Goal: Task Accomplishment & Management: Manage account settings

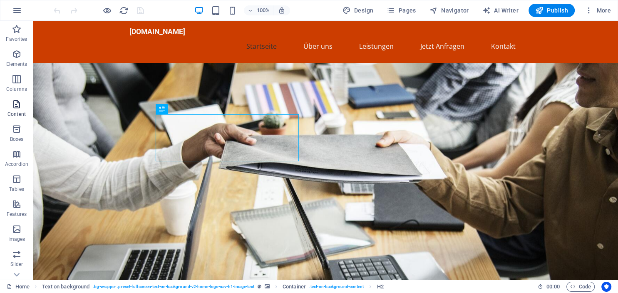
click at [14, 108] on icon "button" at bounding box center [17, 104] width 10 height 10
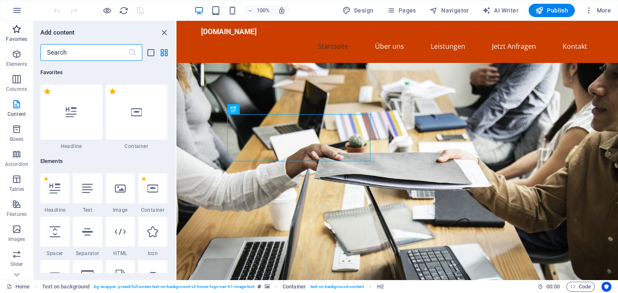
scroll to position [1457, 0]
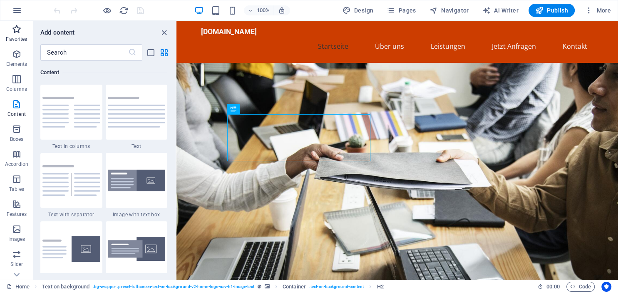
click at [15, 26] on icon "button" at bounding box center [17, 29] width 10 height 10
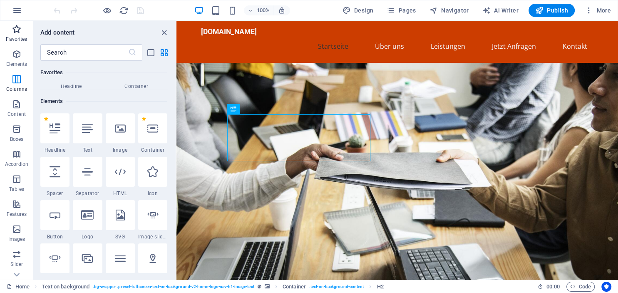
scroll to position [0, 0]
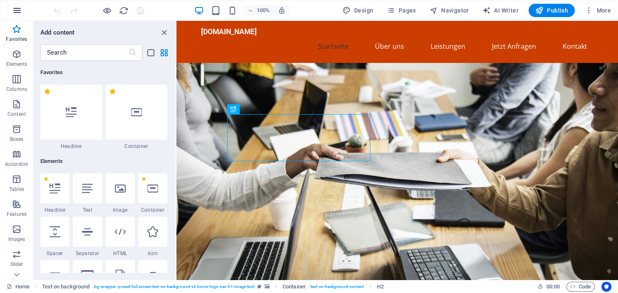
click at [17, 10] on icon "button" at bounding box center [17, 10] width 10 height 10
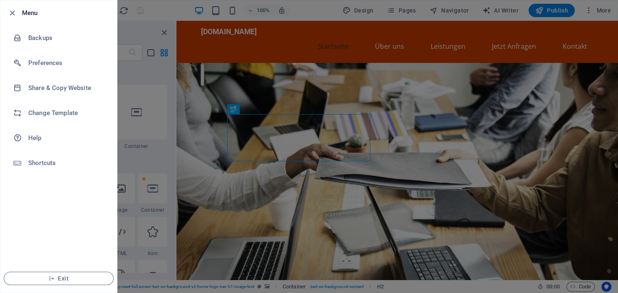
click at [19, 10] on div at bounding box center [14, 13] width 15 height 10
click at [317, 23] on div at bounding box center [309, 146] width 618 height 293
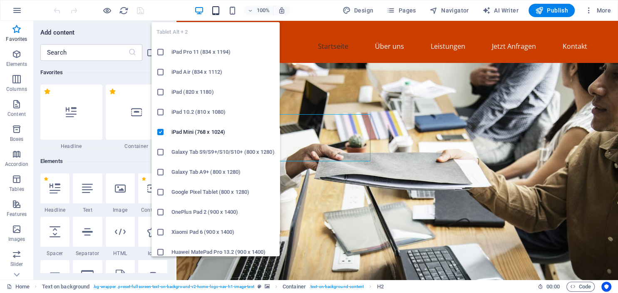
click at [217, 10] on icon "button" at bounding box center [216, 11] width 10 height 10
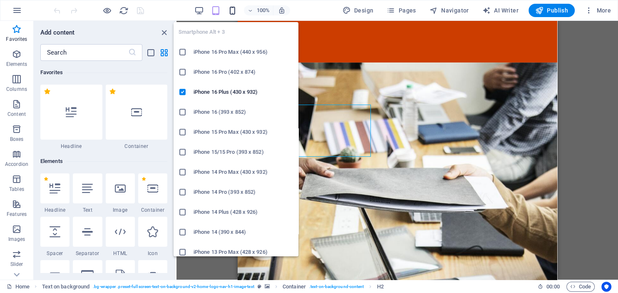
click at [234, 13] on icon "button" at bounding box center [233, 11] width 10 height 10
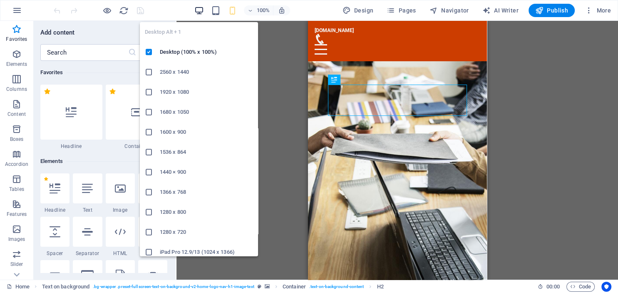
click at [201, 9] on icon "button" at bounding box center [199, 11] width 10 height 10
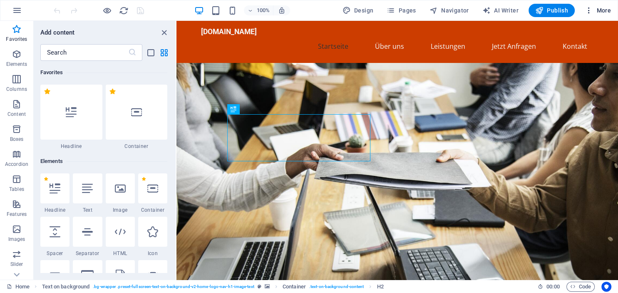
click at [609, 12] on span "More" at bounding box center [598, 10] width 26 height 8
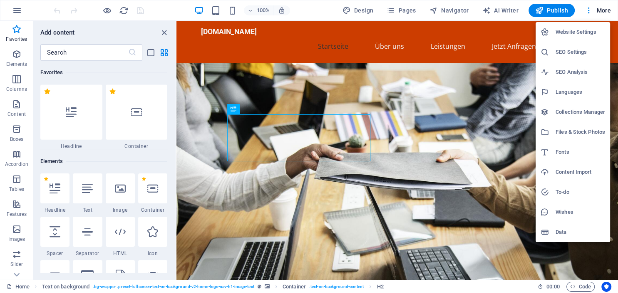
click at [578, 32] on h6 "Website Settings" at bounding box center [581, 32] width 50 height 10
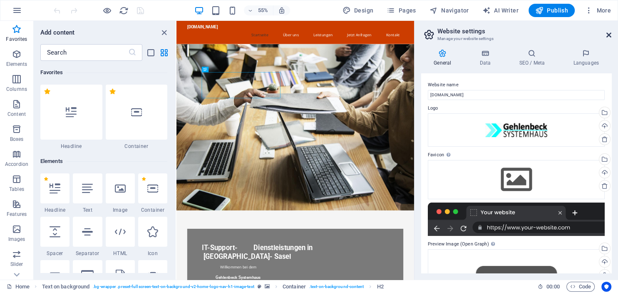
click at [610, 36] on icon at bounding box center [609, 35] width 5 height 7
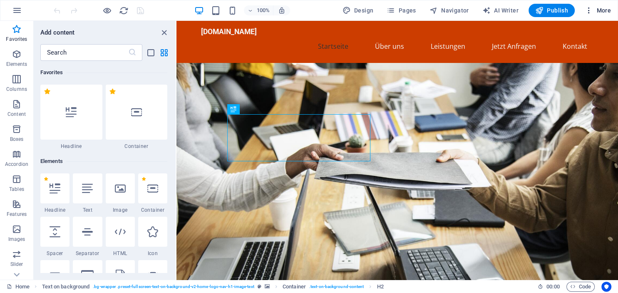
click at [599, 10] on span "More" at bounding box center [598, 10] width 26 height 8
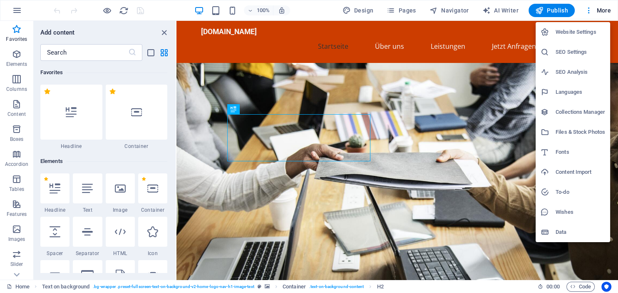
click at [583, 54] on h6 "SEO Settings" at bounding box center [581, 52] width 50 height 10
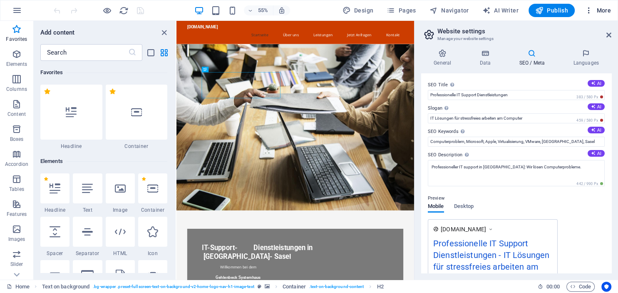
click at [598, 6] on span "More" at bounding box center [598, 10] width 26 height 8
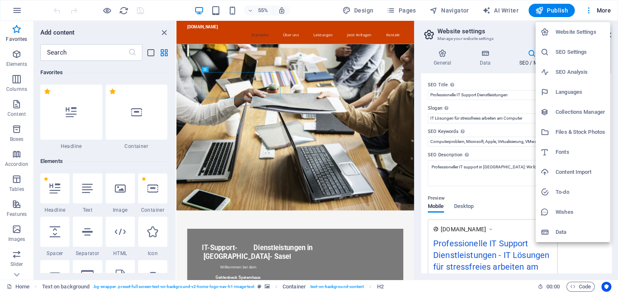
click at [581, 74] on h6 "SEO Analysis" at bounding box center [581, 72] width 50 height 10
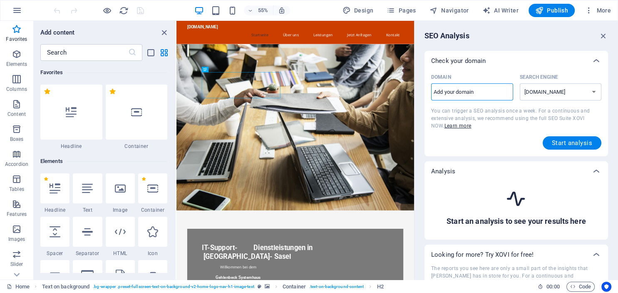
click at [478, 95] on input "Domain ​" at bounding box center [472, 91] width 82 height 13
click at [520, 83] on select "google.de google.at google.es google.co.uk google.fr google.it google.ch google…" at bounding box center [561, 91] width 82 height 17
select select "google.de"
click option "google.de" at bounding box center [0, 0] width 0 height 0
click at [469, 90] on input "Domain ​" at bounding box center [472, 91] width 82 height 13
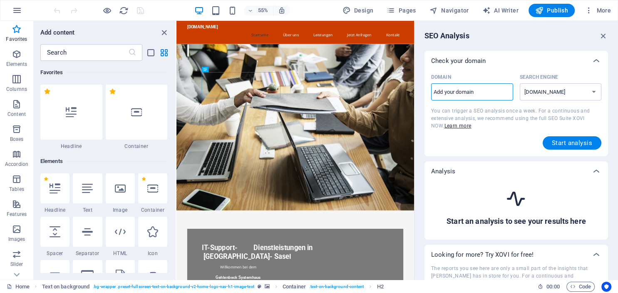
type input "w"
select select "google.com"
type input "www.gehlenbeck-systemhaus.de"
select select "google.de"
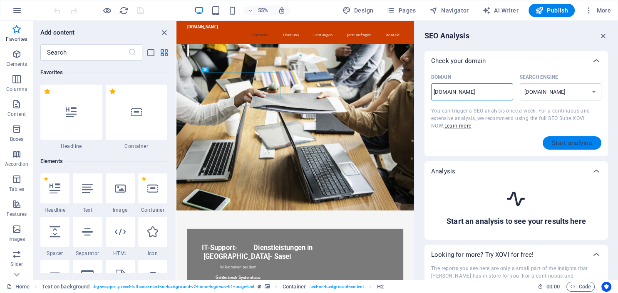
type input "www.gehlenbeck-systemhaus.de"
click at [576, 144] on span "Start analysis" at bounding box center [572, 143] width 40 height 7
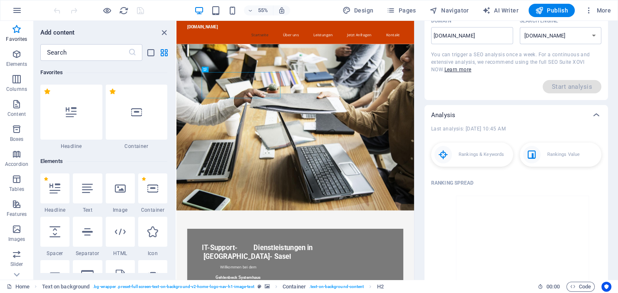
scroll to position [76, 0]
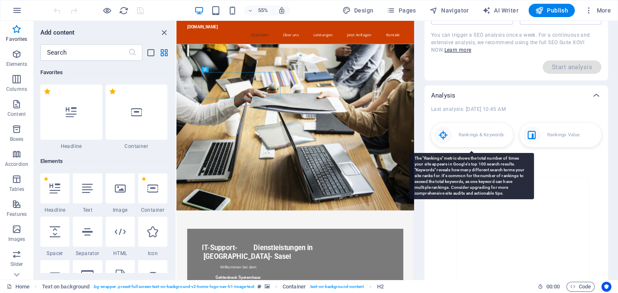
click at [487, 139] on div "Rankings & Keywords" at bounding box center [472, 135] width 82 height 24
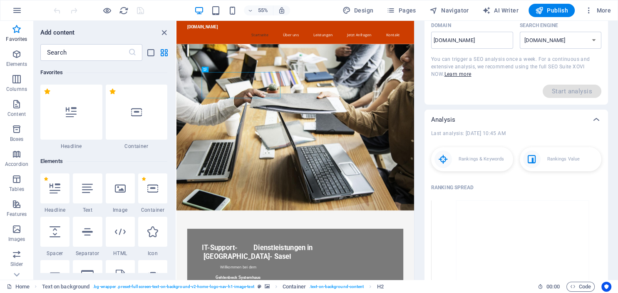
scroll to position [0, 0]
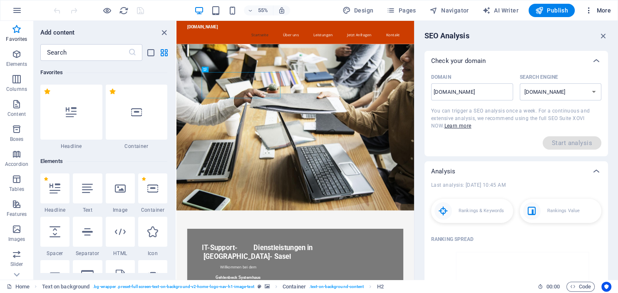
click at [603, 11] on span "More" at bounding box center [598, 10] width 26 height 8
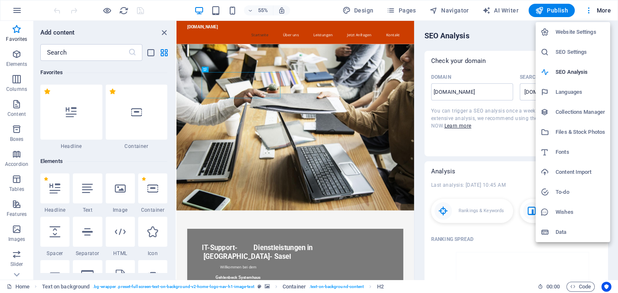
click at [572, 172] on h6 "Content Import" at bounding box center [581, 172] width 50 height 10
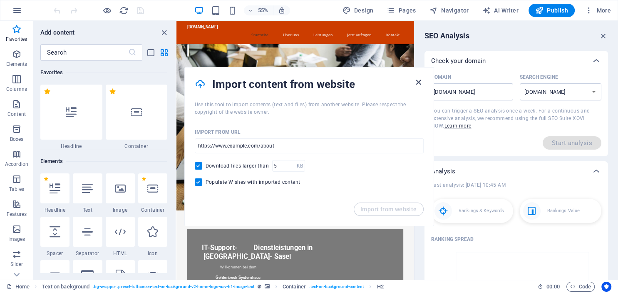
click at [419, 82] on icon "button" at bounding box center [419, 82] width 10 height 10
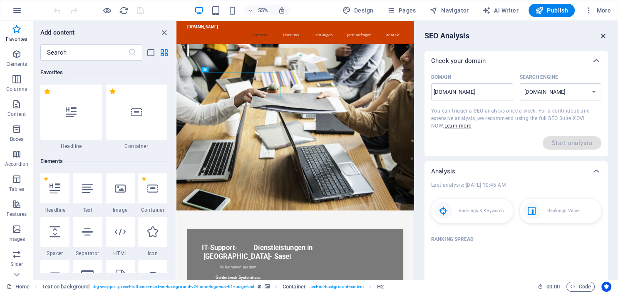
click at [604, 35] on icon "button" at bounding box center [603, 35] width 9 height 9
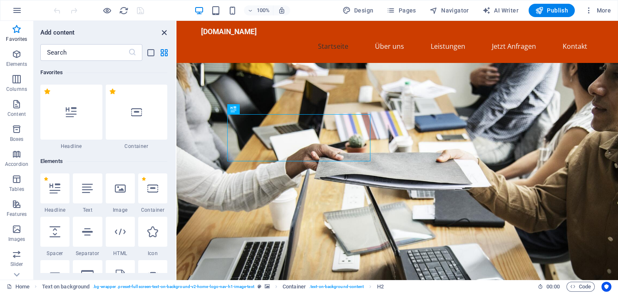
click at [165, 32] on icon "close panel" at bounding box center [164, 33] width 10 height 10
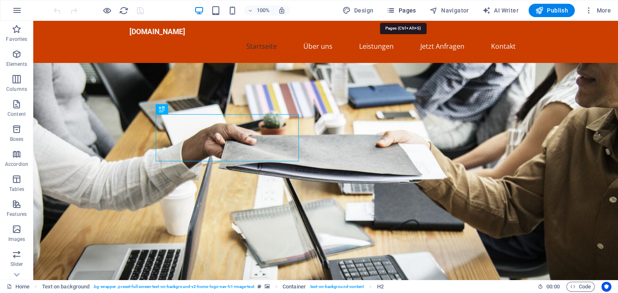
click at [406, 9] on span "Pages" at bounding box center [401, 10] width 29 height 8
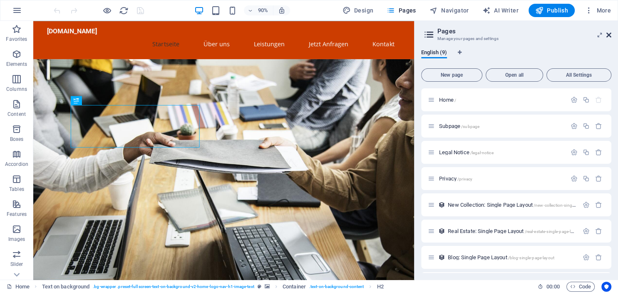
click at [610, 32] on icon at bounding box center [609, 35] width 5 height 7
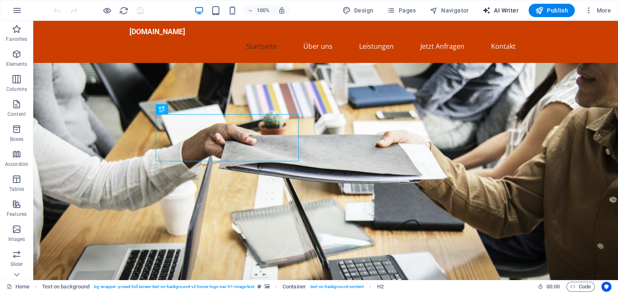
click at [501, 9] on span "AI Writer" at bounding box center [501, 10] width 36 height 8
select select "English"
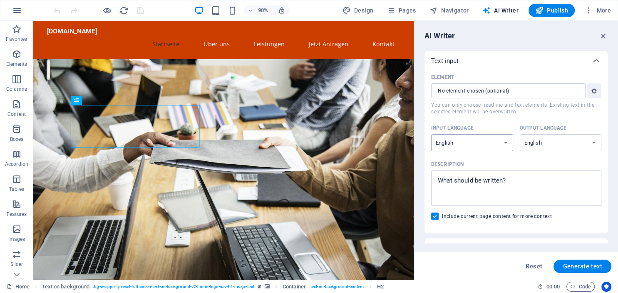
click at [431, 134] on select "Albanian Arabic Armenian Awadhi Azerbaijani Bashkir Basque Belarusian Bengali B…" at bounding box center [472, 142] width 82 height 17
click at [504, 144] on select "Albanian Arabic Armenian Awadhi Azerbaijani Bashkir Basque Belarusian Bengali B…" at bounding box center [472, 142] width 82 height 17
click at [604, 36] on icon "button" at bounding box center [603, 35] width 9 height 9
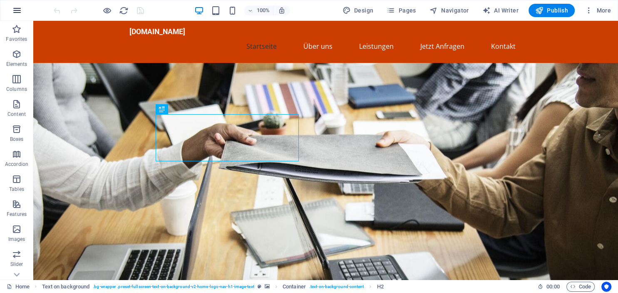
click at [14, 10] on icon "button" at bounding box center [17, 10] width 10 height 10
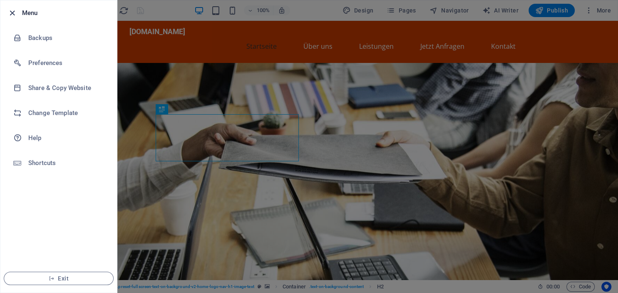
click at [9, 12] on icon "button" at bounding box center [12, 13] width 10 height 10
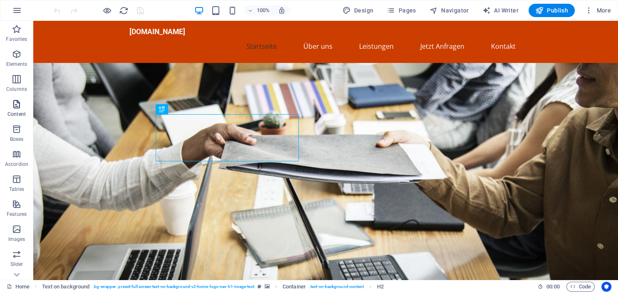
click at [14, 109] on icon "button" at bounding box center [17, 104] width 10 height 10
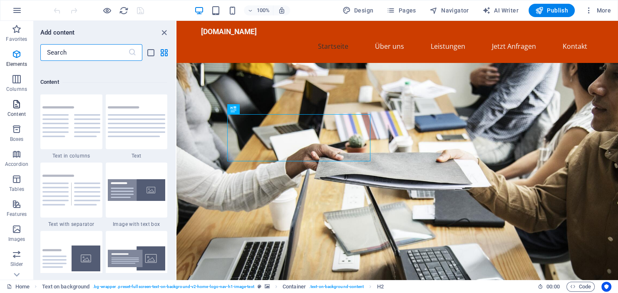
scroll to position [1457, 0]
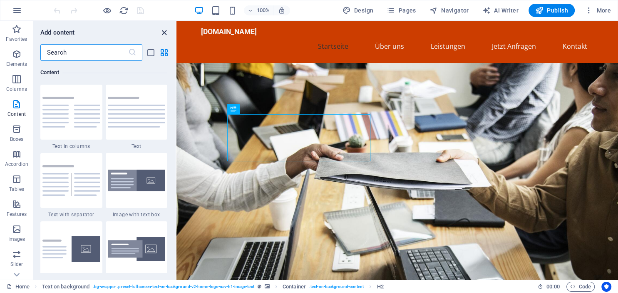
click at [164, 34] on icon "close panel" at bounding box center [164, 33] width 10 height 10
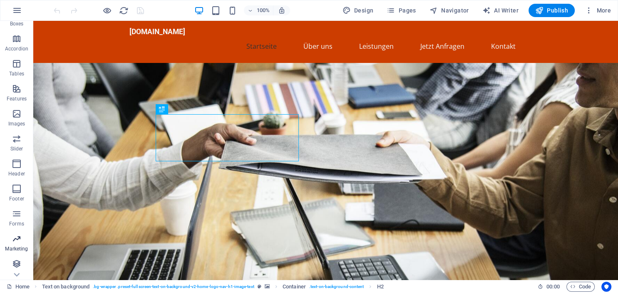
scroll to position [116, 0]
click at [9, 164] on span "Header" at bounding box center [16, 168] width 33 height 20
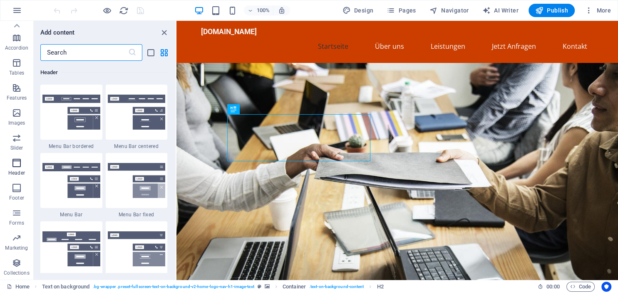
scroll to position [5015, 0]
click at [20, 195] on p "Footer" at bounding box center [16, 197] width 15 height 7
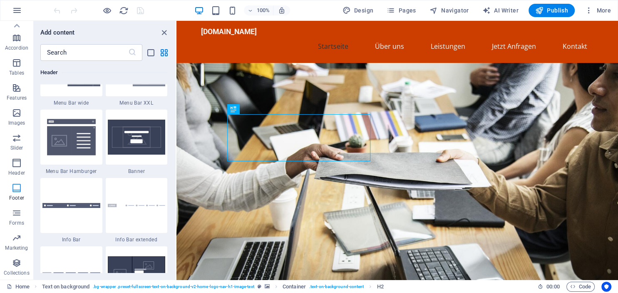
scroll to position [5513, 0]
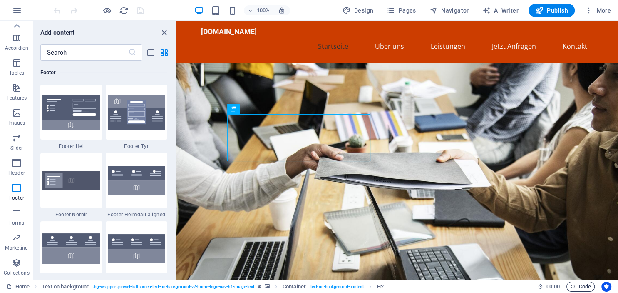
click at [585, 290] on span "Code" at bounding box center [580, 286] width 21 height 10
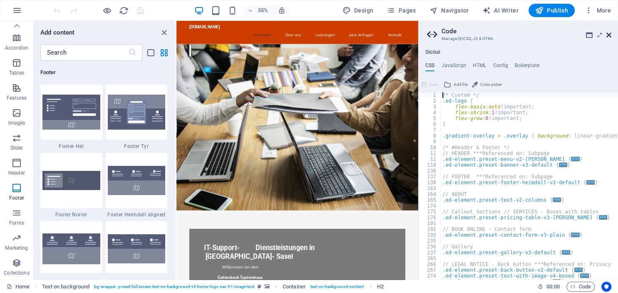
click at [610, 34] on icon at bounding box center [609, 35] width 5 height 7
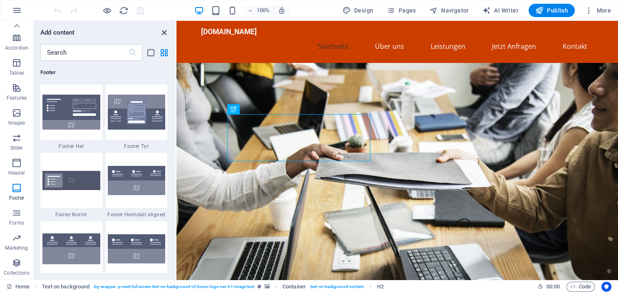
click at [164, 30] on icon "close panel" at bounding box center [164, 33] width 10 height 10
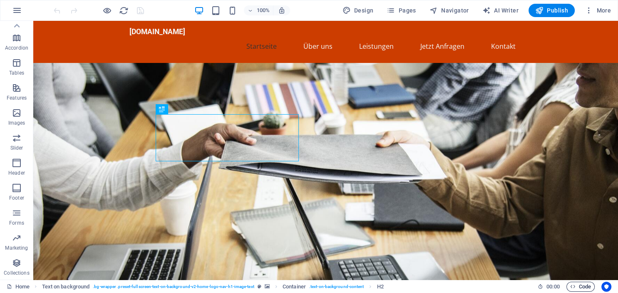
click at [580, 286] on span "Code" at bounding box center [580, 286] width 21 height 10
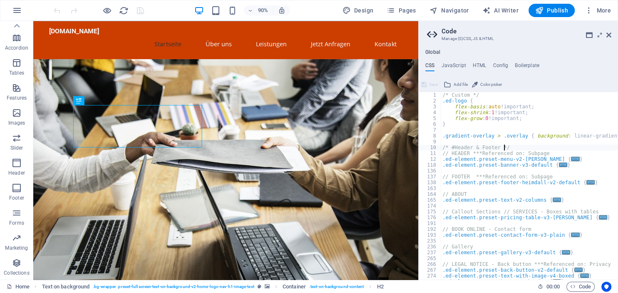
click at [521, 149] on div "/* Custom */ .ed-logo { flex-basis : auto !important; flex-shrink : 1 !importan…" at bounding box center [612, 191] width 343 height 199
type textarea "/* #Header & Footer */"
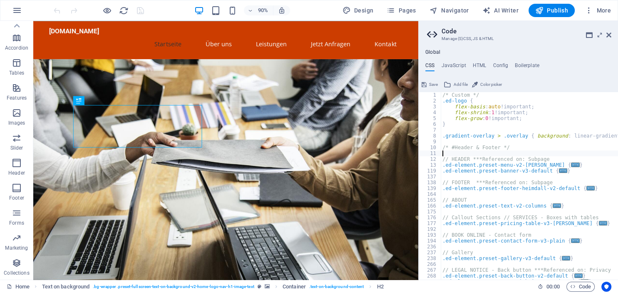
paste textarea "<!-- End Google Tag Manager -->"
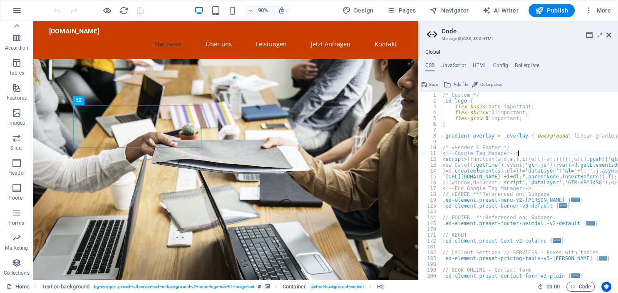
type textarea "/* #Header & Footer */"
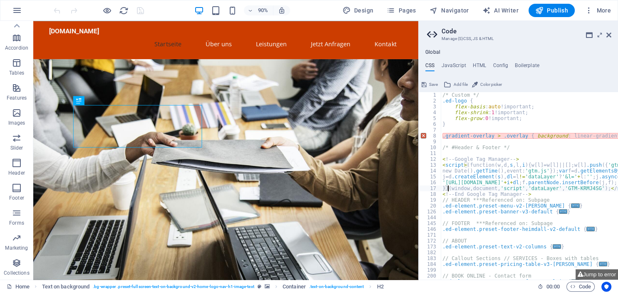
type textarea "<!-- End Google Tag Manager -->"
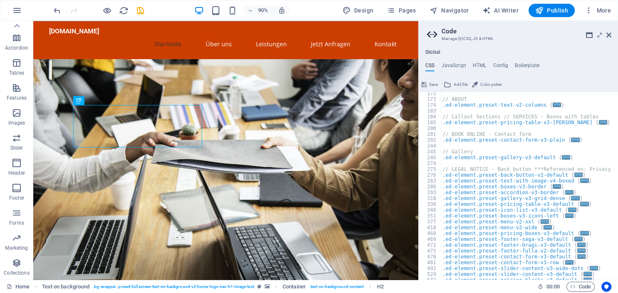
scroll to position [0, 0]
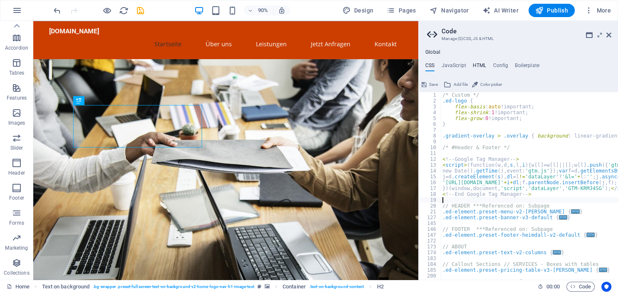
click at [479, 67] on h4 "HTML" at bounding box center [480, 66] width 14 height 9
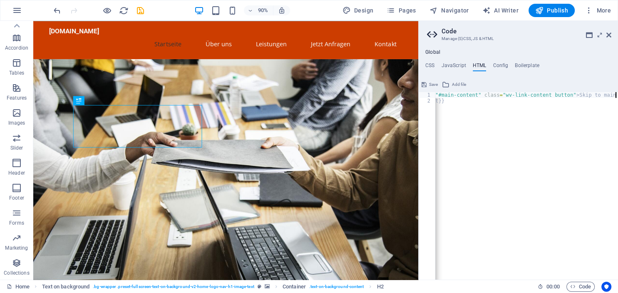
scroll to position [0, 40]
type textarea "{{content}}"
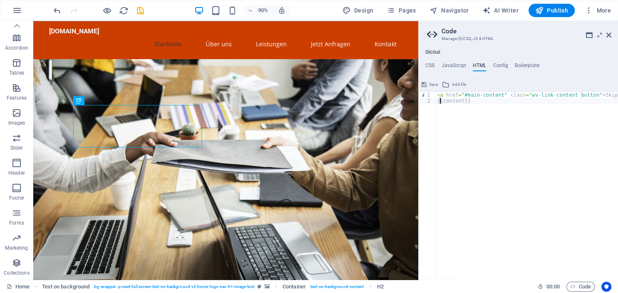
scroll to position [0, 0]
click at [462, 64] on h4 "JavaScript" at bounding box center [453, 66] width 25 height 9
type textarea "/* JS for preset "Menu V2" */"
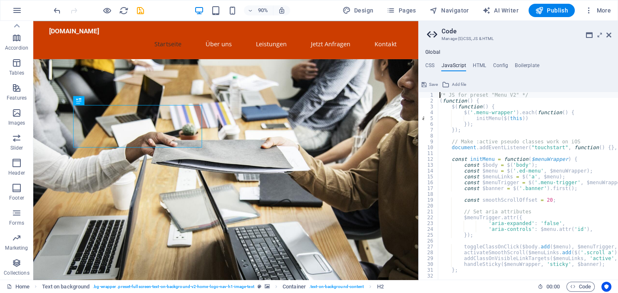
click at [425, 65] on ul "CSS JavaScript HTML Config Boilerplate" at bounding box center [518, 66] width 199 height 9
click at [429, 66] on h4 "CSS" at bounding box center [430, 66] width 9 height 9
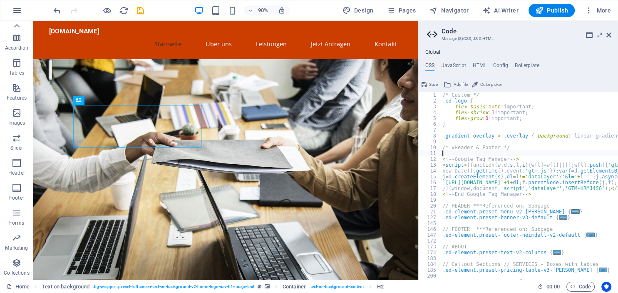
drag, startPoint x: 444, startPoint y: 152, endPoint x: 453, endPoint y: 151, distance: 8.9
click at [444, 153] on div "/* Custom */ .ed-logo { flex-basis : auto !important; flex-shrink : 1 !importan…" at bounding box center [612, 191] width 343 height 199
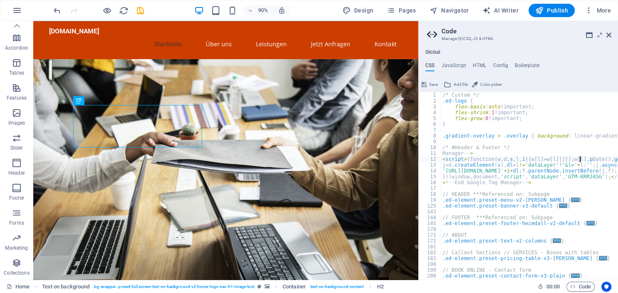
click at [579, 157] on div "/* Custom */ .ed-logo { flex-basis : auto !important; flex-shrink : 1 !importan…" at bounding box center [612, 191] width 343 height 199
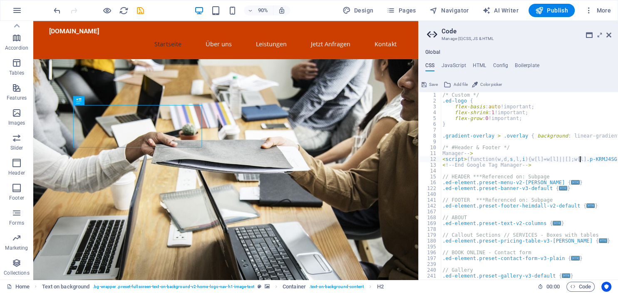
type textarea "<script>(function(w,d,s,l,i){w[l]=w[l]||[];w[l].pSG');</script>"
click at [610, 32] on icon at bounding box center [609, 35] width 5 height 7
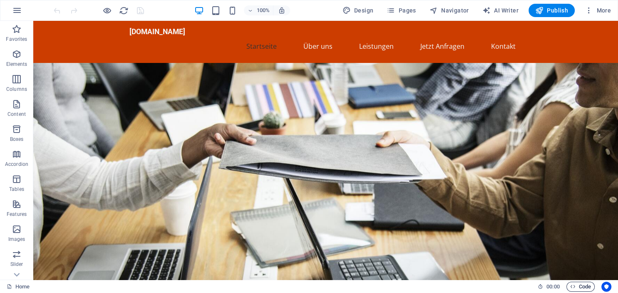
click at [585, 284] on span "Code" at bounding box center [580, 286] width 21 height 10
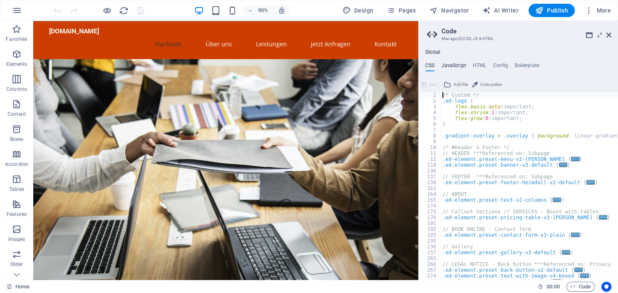
click at [446, 67] on h4 "JavaScript" at bounding box center [453, 66] width 25 height 9
type textarea "/* JS for preset "Menu V2" */"
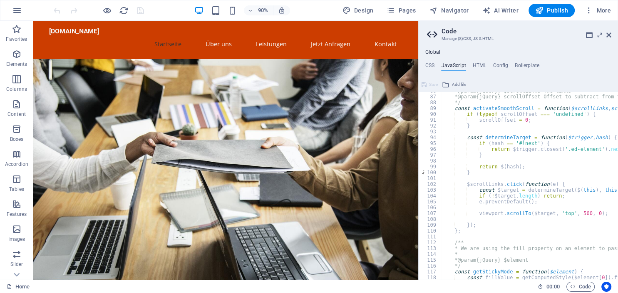
scroll to position [500, 0]
click at [610, 35] on icon at bounding box center [609, 35] width 5 height 7
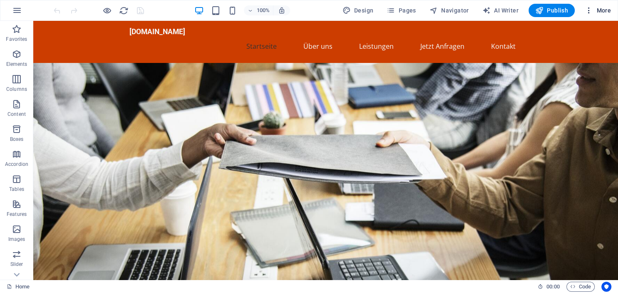
click at [607, 10] on span "More" at bounding box center [598, 10] width 26 height 8
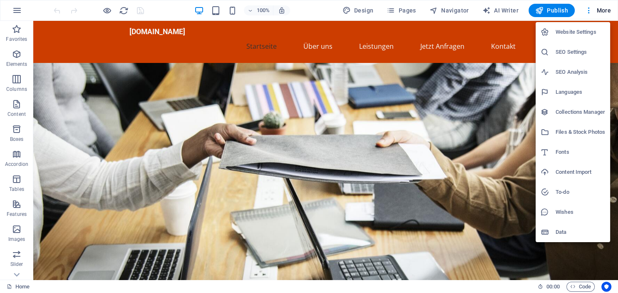
click at [590, 32] on h6 "Website Settings" at bounding box center [581, 32] width 50 height 10
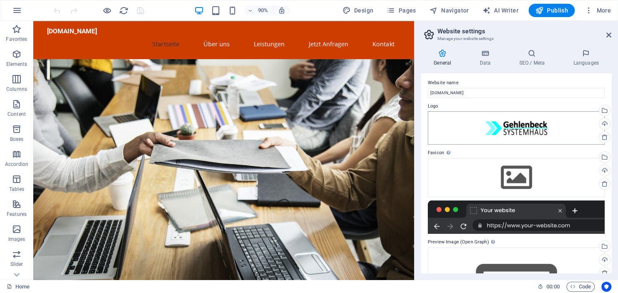
scroll to position [40, 0]
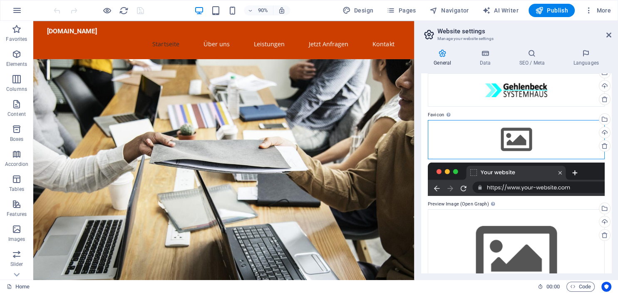
click at [515, 141] on div "Drag files here, click to choose files or select files from Files or our free s…" at bounding box center [516, 139] width 177 height 39
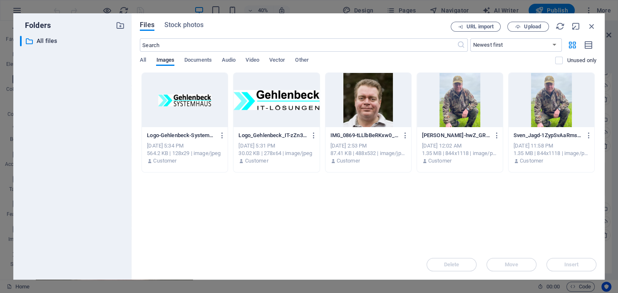
click at [172, 100] on div at bounding box center [185, 100] width 86 height 54
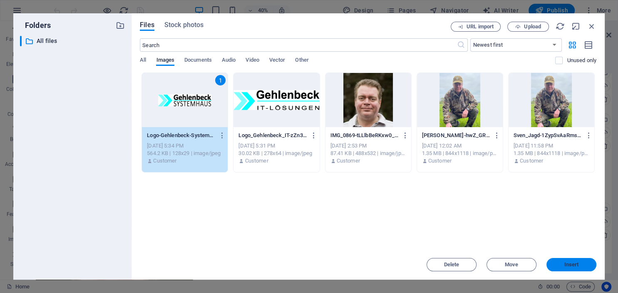
click at [582, 264] on span "Insert" at bounding box center [571, 264] width 43 height 5
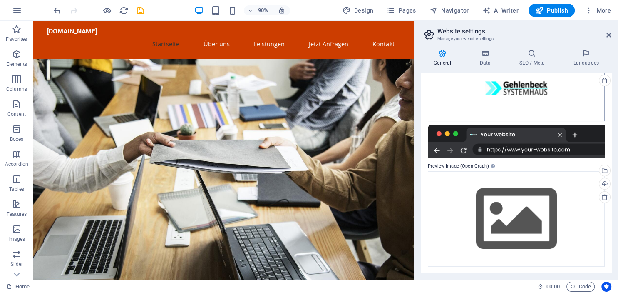
scroll to position [0, 0]
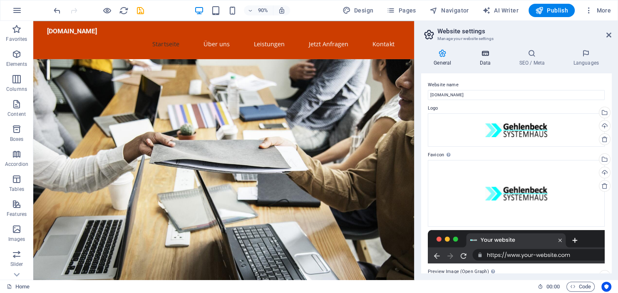
click at [487, 59] on h4 "Data" at bounding box center [487, 57] width 40 height 17
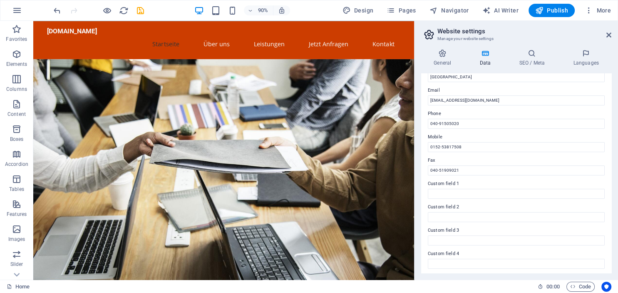
scroll to position [200, 0]
click at [531, 60] on h4 "SEO / Meta" at bounding box center [534, 57] width 54 height 17
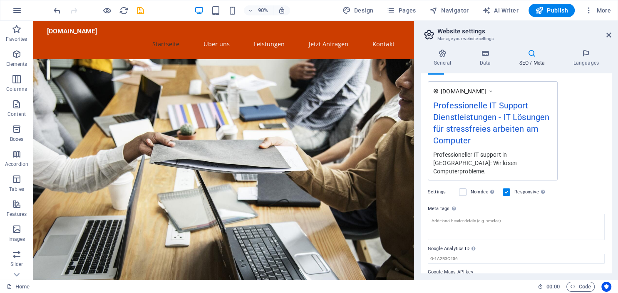
scroll to position [149, 0]
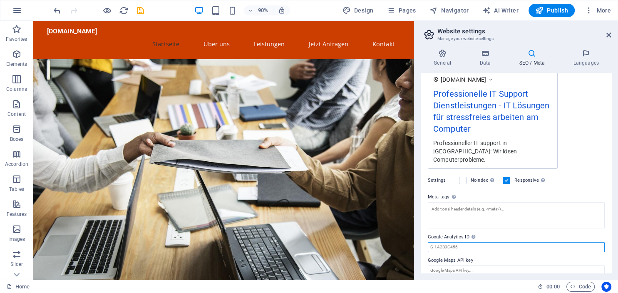
click at [447, 242] on input "Google Analytics ID Please only add the Google Analytics ID. We automatically i…" at bounding box center [516, 247] width 177 height 10
paste input "GTM-KRMJ4SG"
type input "GTM-KRMJ4SG"
drag, startPoint x: 609, startPoint y: 34, endPoint x: 576, endPoint y: 12, distance: 39.2
click at [609, 34] on icon at bounding box center [609, 35] width 5 height 7
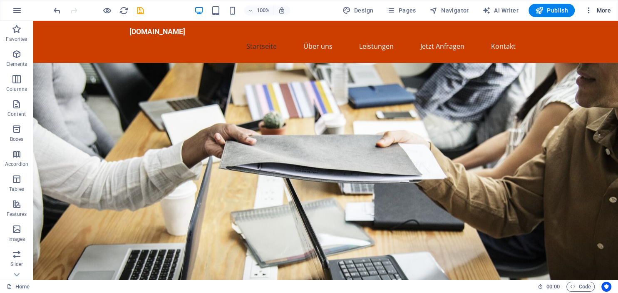
click at [604, 12] on span "More" at bounding box center [598, 10] width 26 height 8
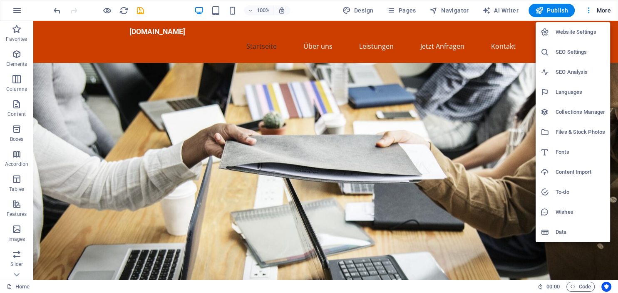
click at [585, 54] on h6 "SEO Settings" at bounding box center [581, 52] width 50 height 10
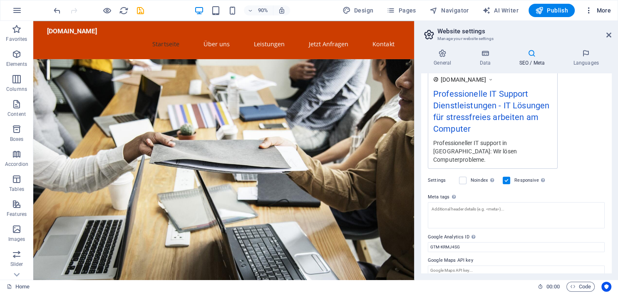
click at [608, 11] on span "More" at bounding box center [598, 10] width 26 height 8
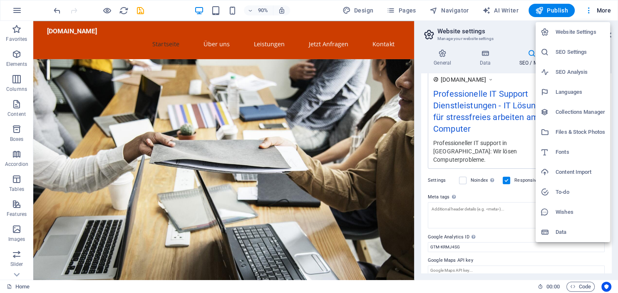
click at [575, 72] on h6 "SEO Analysis" at bounding box center [581, 72] width 50 height 10
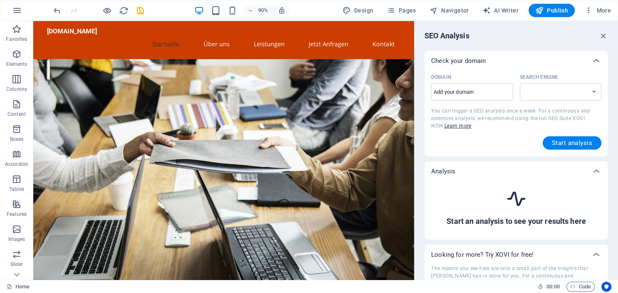
select select "google.com"
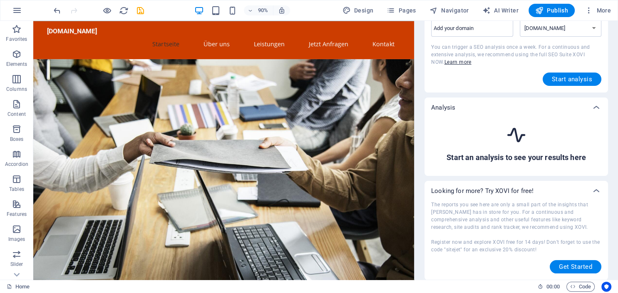
scroll to position [0, 0]
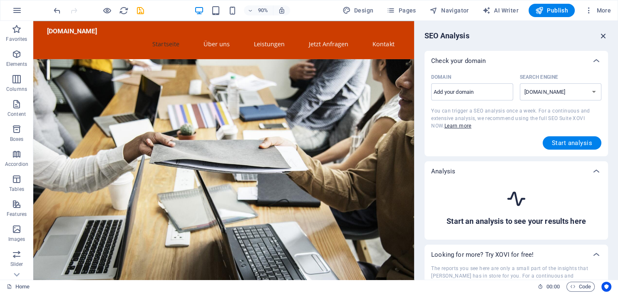
click at [604, 36] on icon "button" at bounding box center [603, 35] width 9 height 9
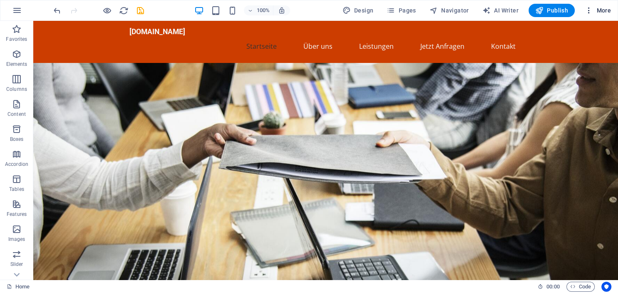
click at [604, 12] on span "More" at bounding box center [598, 10] width 26 height 8
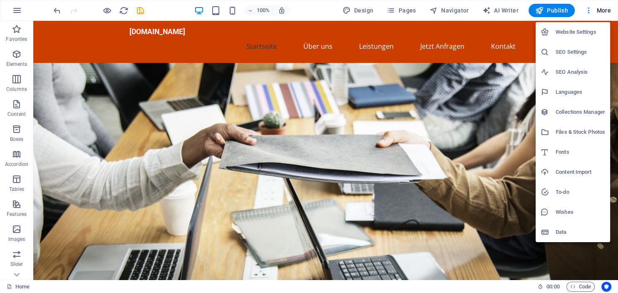
click at [556, 53] on h6 "SEO Settings" at bounding box center [581, 52] width 50 height 10
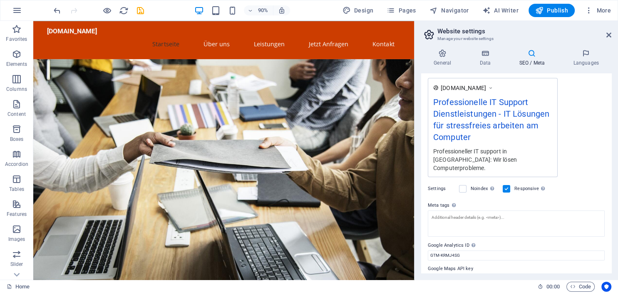
scroll to position [149, 0]
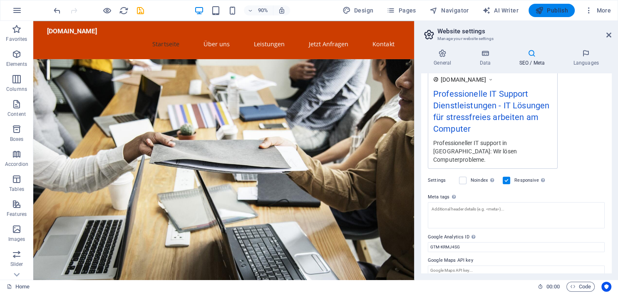
click at [551, 12] on span "Publish" at bounding box center [552, 10] width 33 height 8
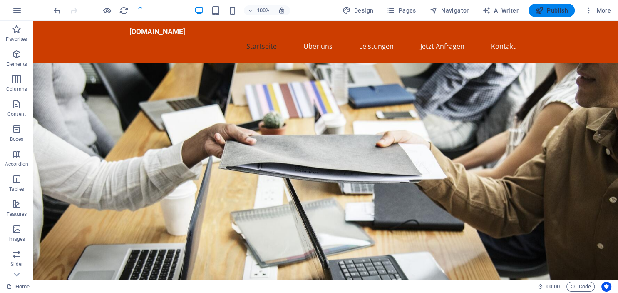
click at [552, 12] on span "Publish" at bounding box center [552, 10] width 33 height 8
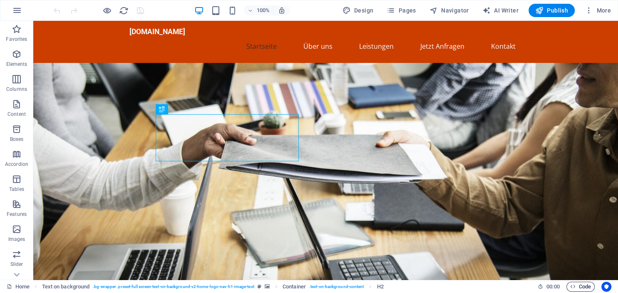
click at [577, 284] on span "Code" at bounding box center [580, 286] width 21 height 10
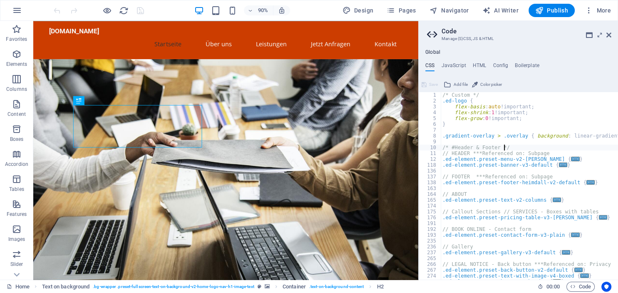
click at [506, 147] on div "/* Custom */ .ed-logo { flex-basis : auto !important; flex-shrink : 1 !importan…" at bounding box center [612, 191] width 343 height 199
type textarea "/* #Header & Footer */"
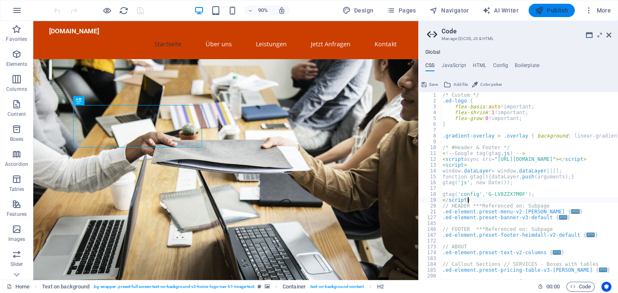
type textarea "</script>"
click at [556, 9] on span "Publish" at bounding box center [552, 10] width 33 height 8
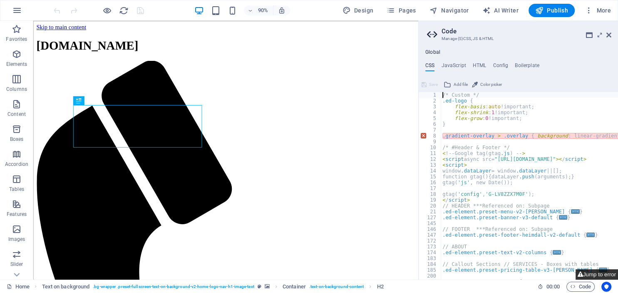
click at [595, 277] on button "Jump to error" at bounding box center [597, 274] width 42 height 10
click at [583, 120] on div "/* Custom */ .ed-logo { flex-basis : auto !important; flex-shrink : 1 !importan…" at bounding box center [612, 191] width 343 height 199
type textarea "flex-grow: 0!important;"
click at [481, 65] on h4 "HTML" at bounding box center [480, 66] width 14 height 9
type textarea "<a href="#main-content" class="wv-link-content button">Skip to main content</a>"
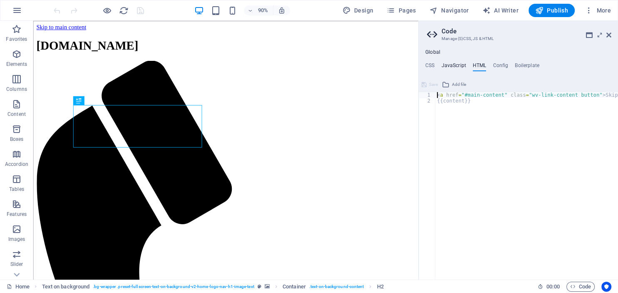
click at [456, 66] on h4 "JavaScript" at bounding box center [453, 66] width 25 height 9
type textarea "/* JS for preset "Menu V2" */"
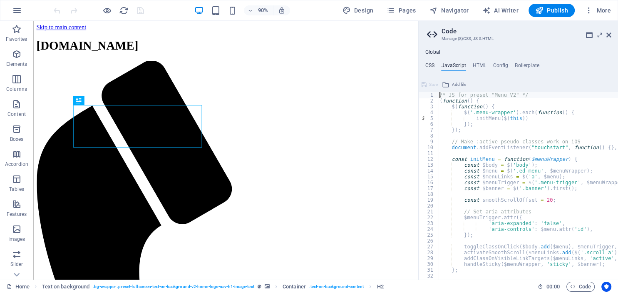
click at [430, 64] on h4 "CSS" at bounding box center [430, 66] width 9 height 9
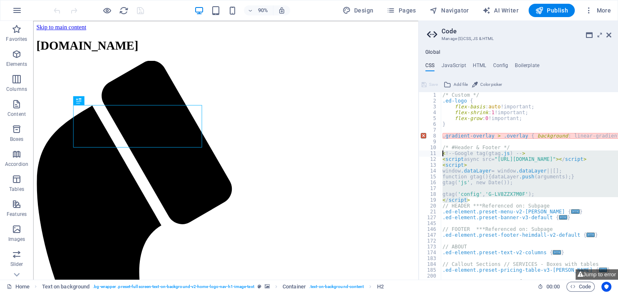
drag, startPoint x: 475, startPoint y: 199, endPoint x: 412, endPoint y: 152, distance: 78.8
click at [441, 152] on div "/* Custom */ .ed-logo { flex-basis : auto !important; flex-shrink : 1 !importan…" at bounding box center [529, 185] width 177 height 187
type textarea "<!-- Google tag (gtag.js) --> <script async src="[URL][DOMAIN_NAME]"></script>"
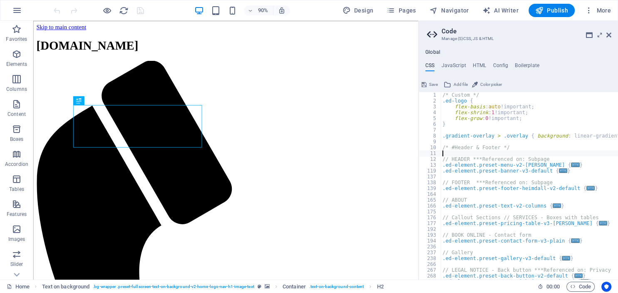
type textarea "// HEADER ***Referenced on: Subpage"
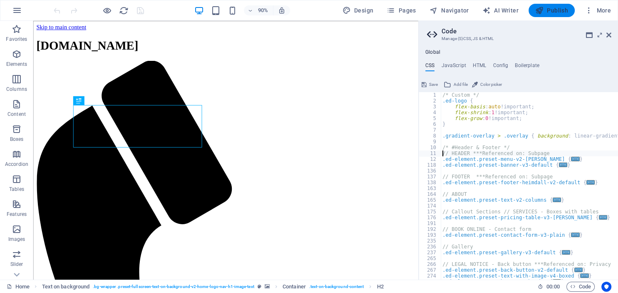
click at [552, 12] on span "Publish" at bounding box center [552, 10] width 33 height 8
